Goal: Transaction & Acquisition: Download file/media

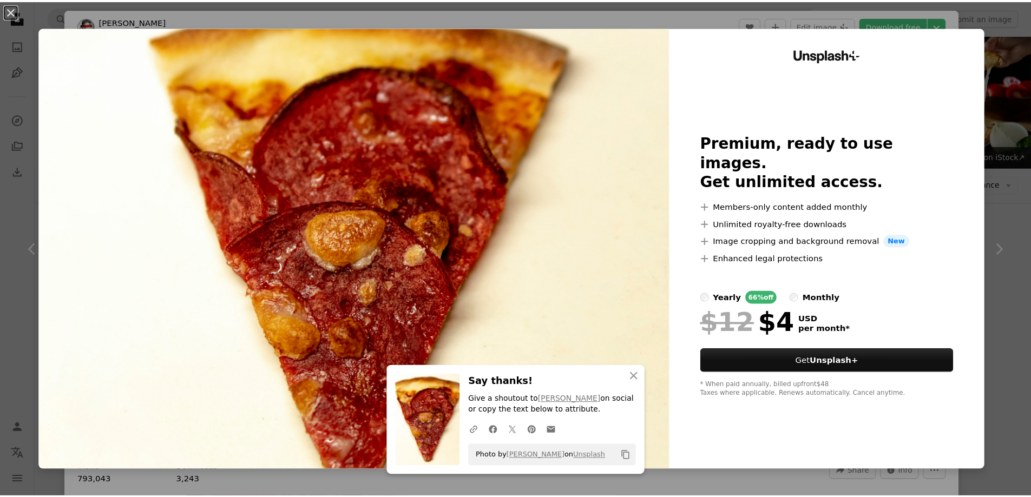
scroll to position [217, 0]
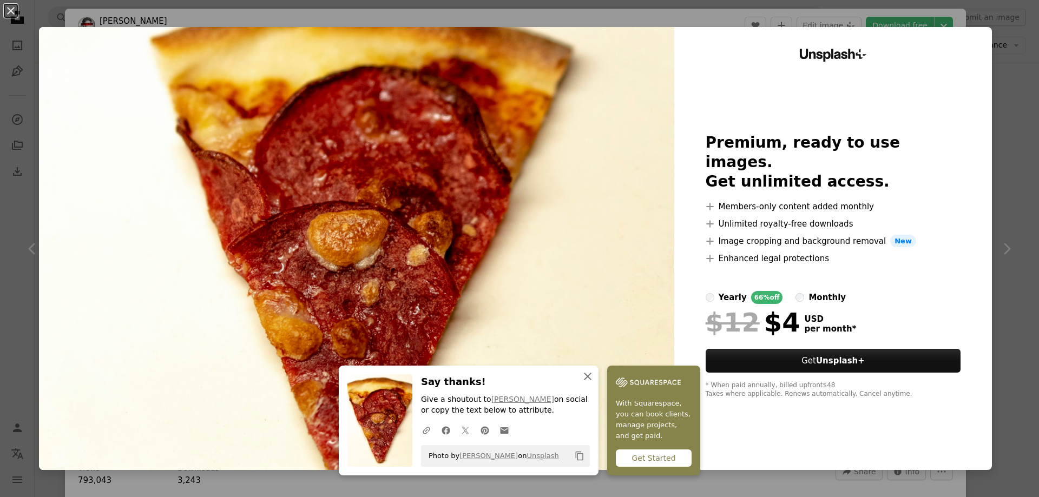
click at [586, 378] on icon "button" at bounding box center [588, 377] width 8 height 8
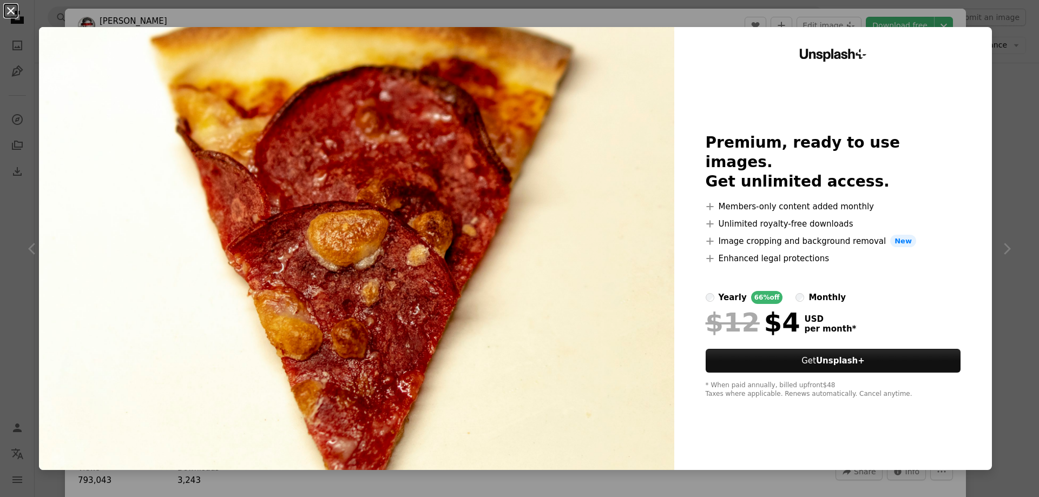
click at [4, 8] on button "An X shape" at bounding box center [10, 10] width 13 height 13
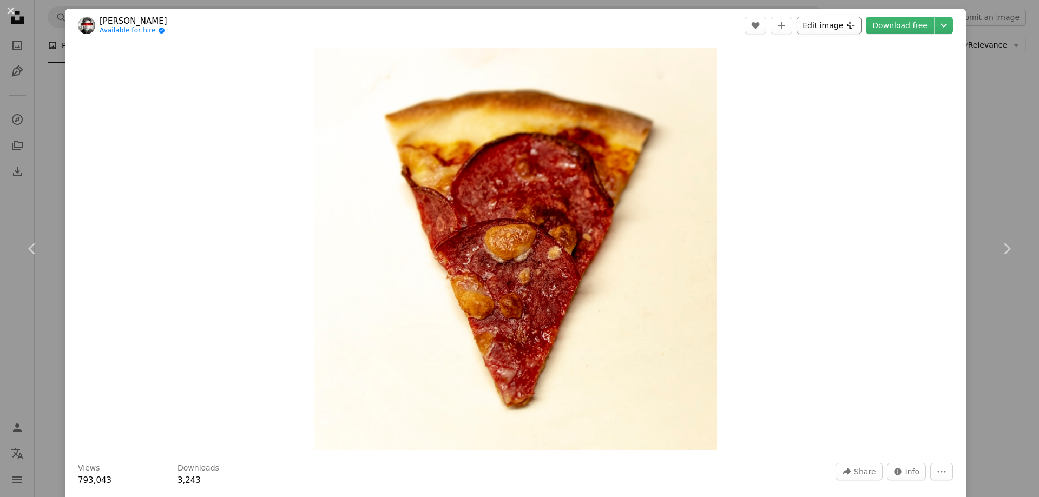
click at [835, 26] on button "Edit image Plus sign for Unsplash+" at bounding box center [829, 25] width 65 height 17
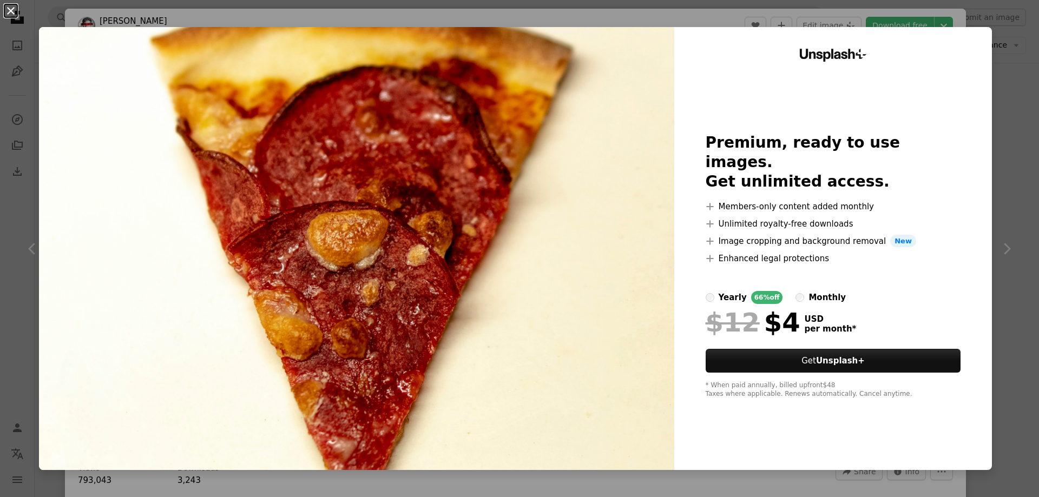
click at [6, 4] on button "An X shape" at bounding box center [10, 10] width 13 height 13
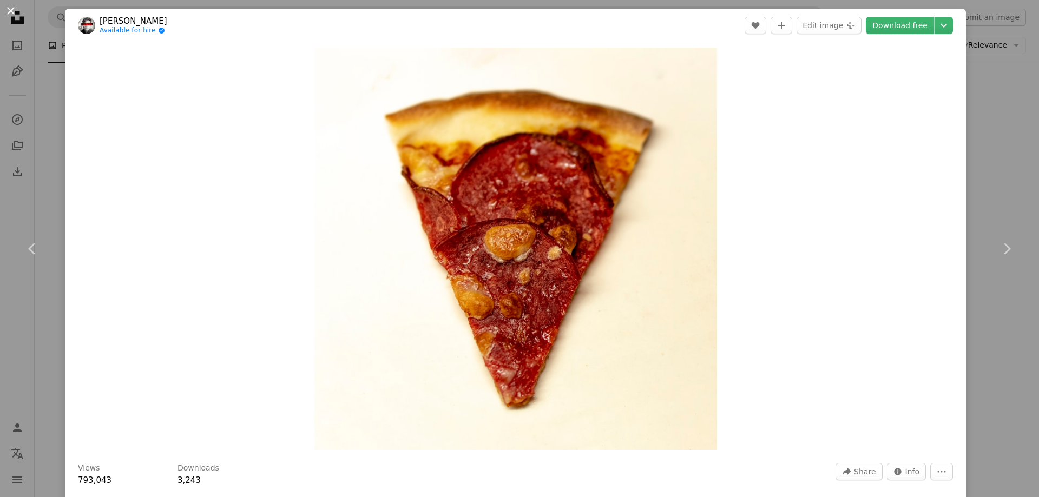
click at [12, 11] on button "An X shape" at bounding box center [10, 10] width 13 height 13
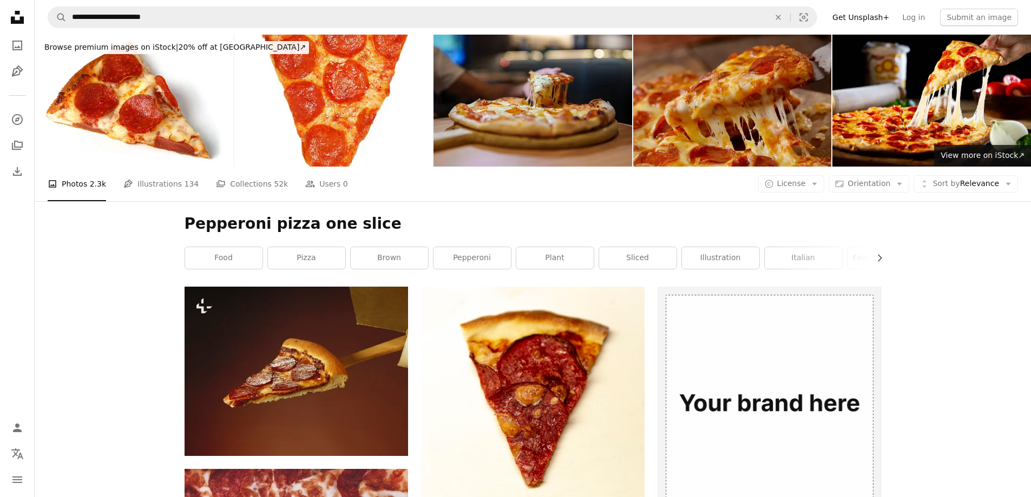
click at [772, 99] on img at bounding box center [732, 101] width 199 height 132
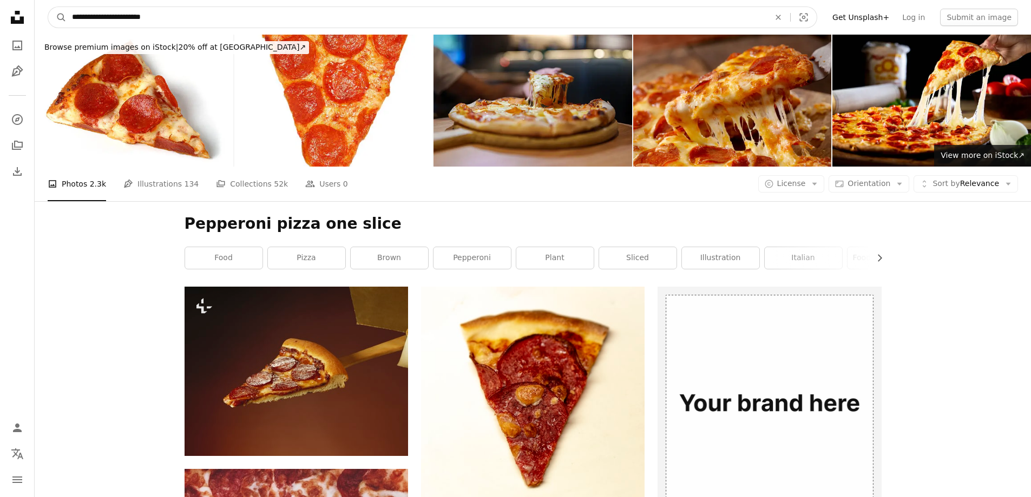
click at [179, 20] on input "**********" at bounding box center [417, 17] width 700 height 21
type input "**********"
click button "A magnifying glass" at bounding box center [57, 17] width 18 height 21
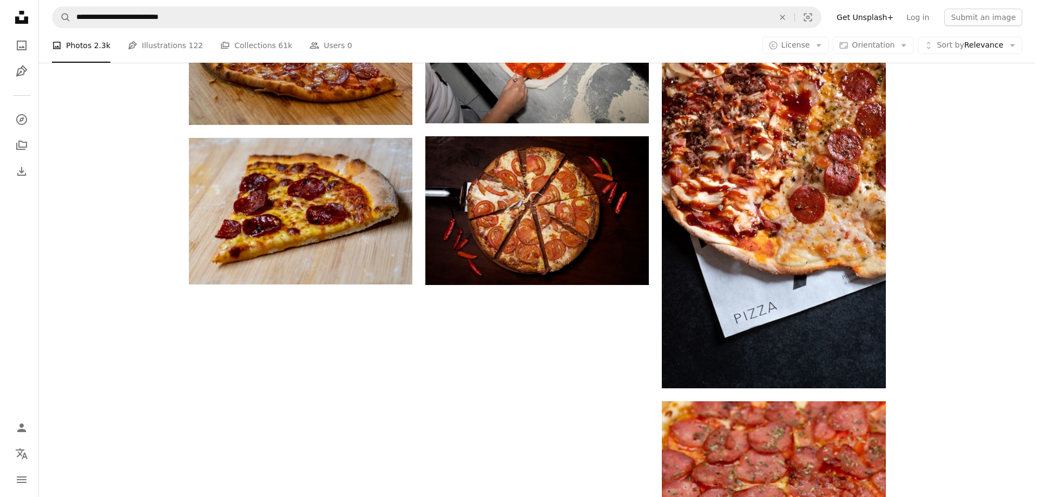
scroll to position [1570, 0]
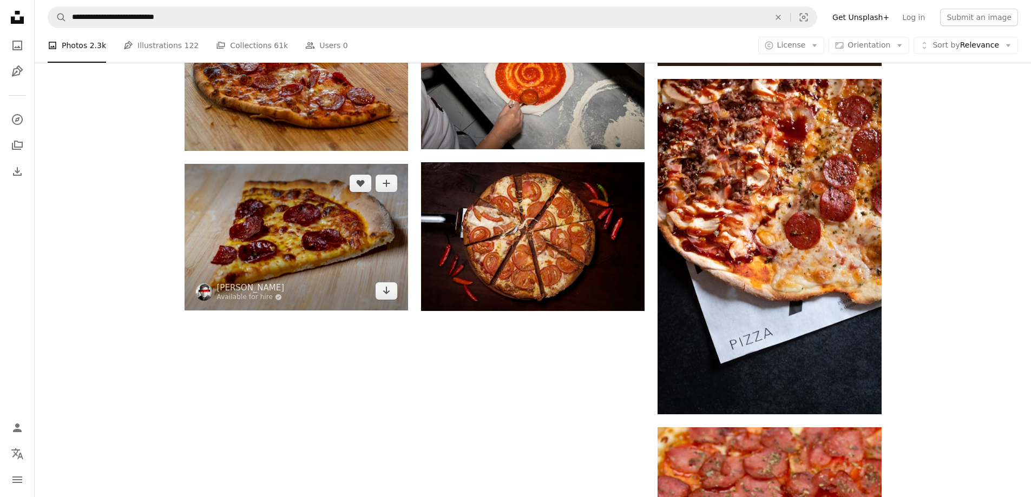
click at [261, 253] on img at bounding box center [297, 237] width 224 height 147
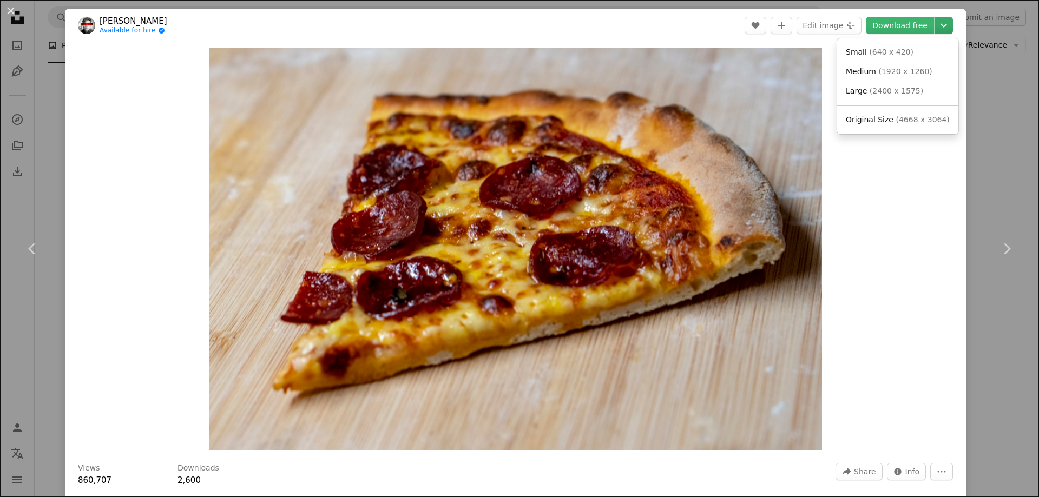
click at [941, 26] on icon "Chevron down" at bounding box center [943, 25] width 17 height 13
click at [880, 121] on span "Original Size" at bounding box center [870, 119] width 48 height 9
